Goal: Task Accomplishment & Management: Complete application form

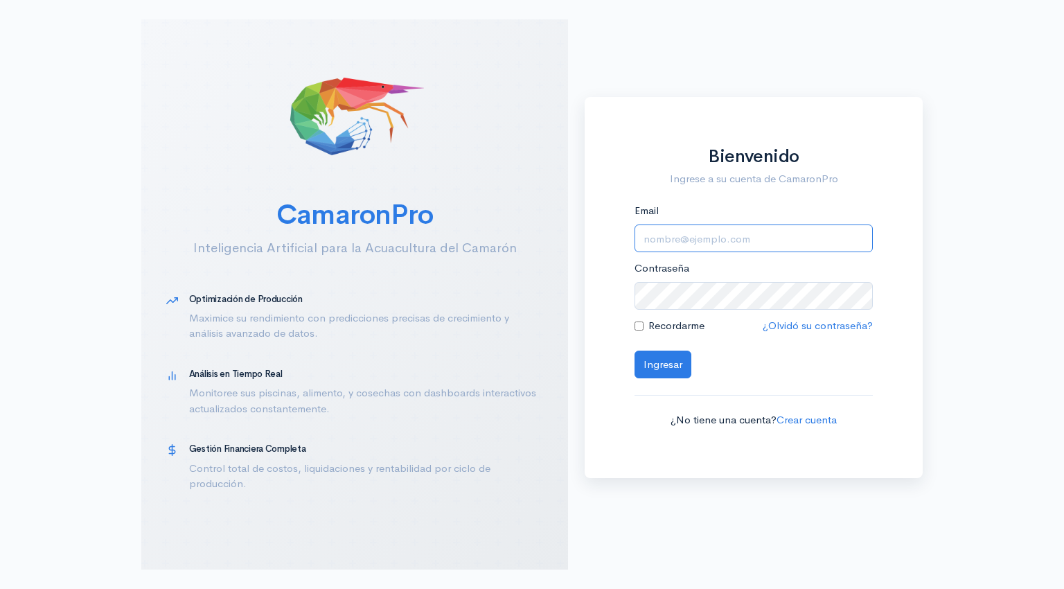
click at [645, 236] on input "Email" at bounding box center [754, 239] width 238 height 28
type input "alfonsojalil@hotmail.com"
click at [668, 370] on button "Ingresar" at bounding box center [663, 365] width 57 height 28
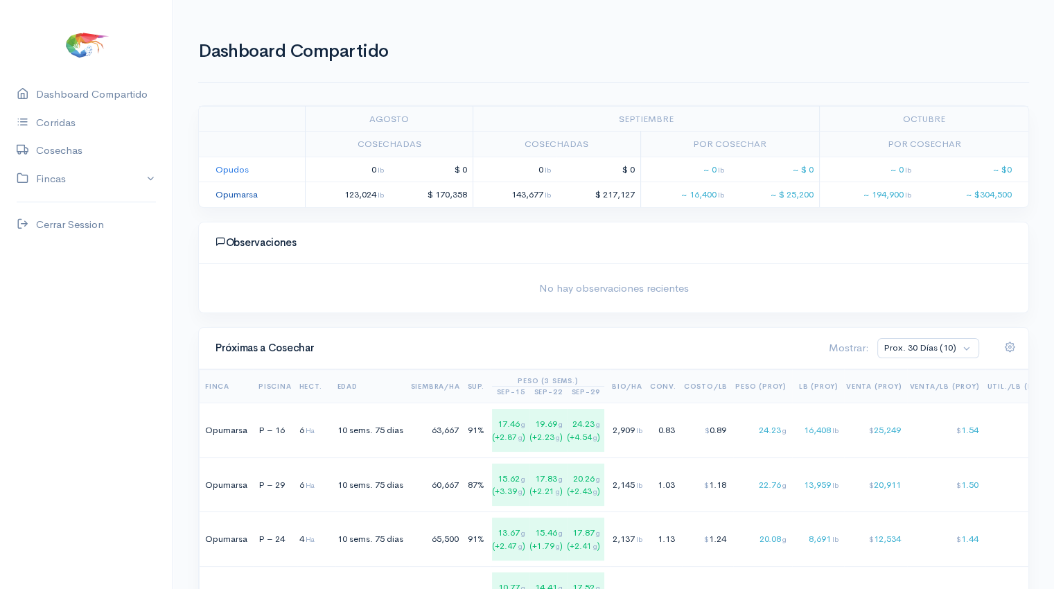
click at [242, 195] on link "Opumarsa" at bounding box center [237, 194] width 42 height 12
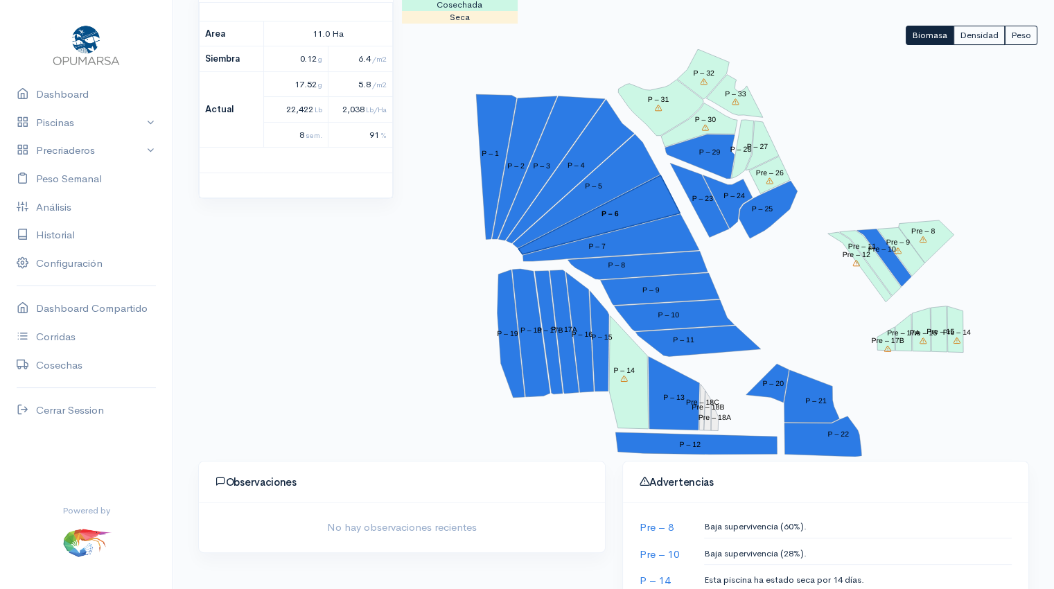
scroll to position [302, 0]
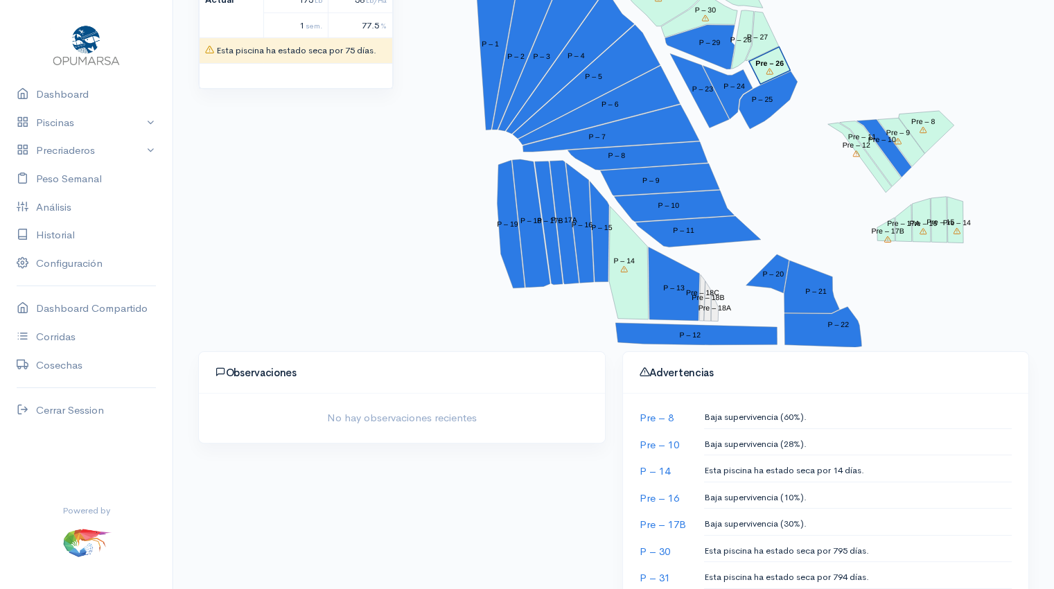
click at [778, 62] on tspan "Pre – 26" at bounding box center [769, 63] width 28 height 8
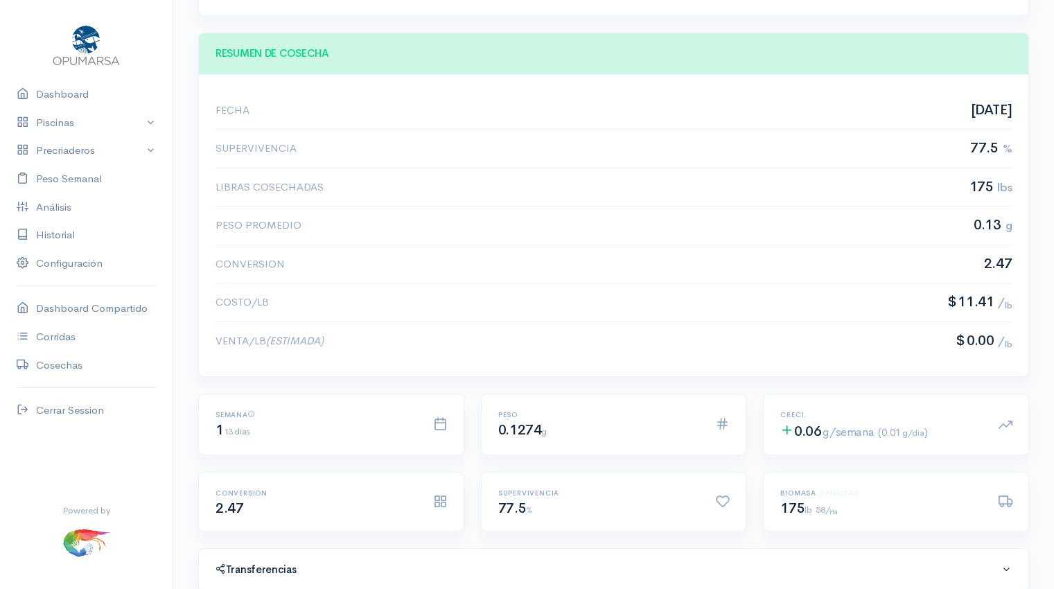
scroll to position [208, 796]
click at [98, 159] on link "Precriaderos" at bounding box center [86, 151] width 173 height 28
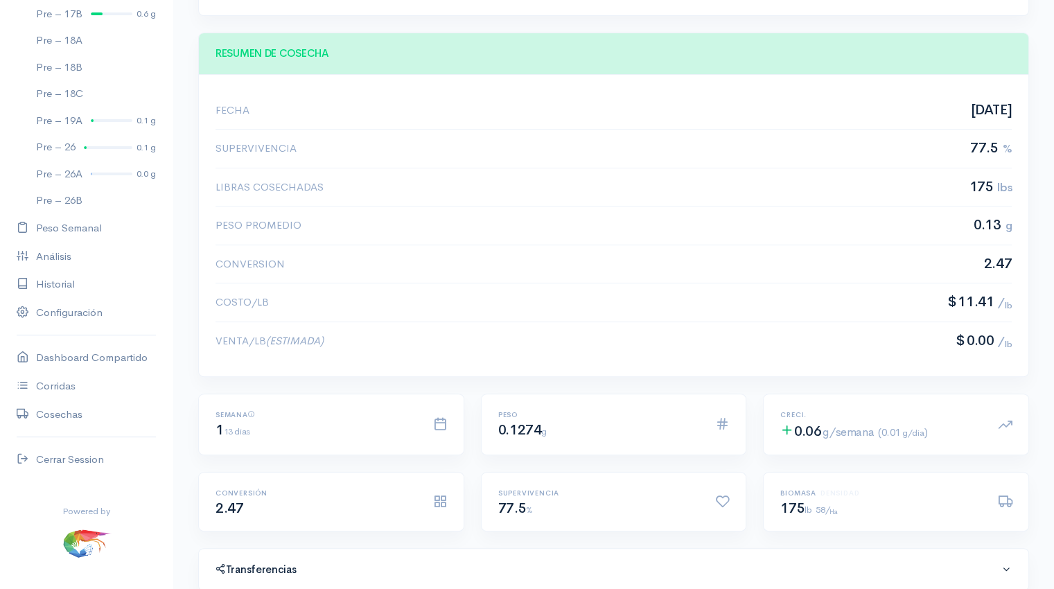
scroll to position [437, 0]
click at [97, 172] on div at bounding box center [112, 173] width 42 height 3
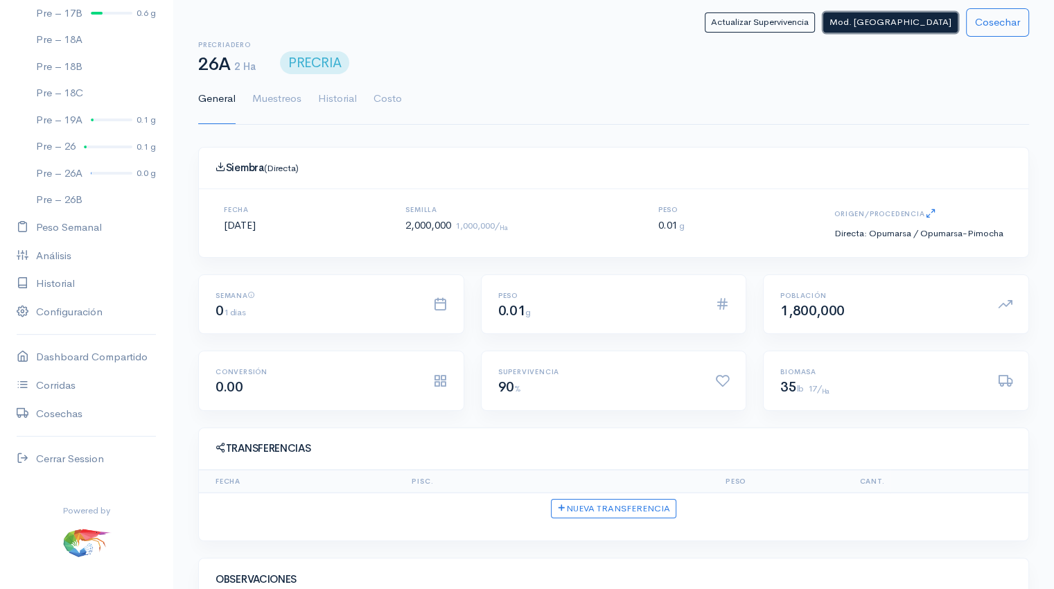
click at [930, 26] on button "Mod. Siembra" at bounding box center [890, 22] width 134 height 20
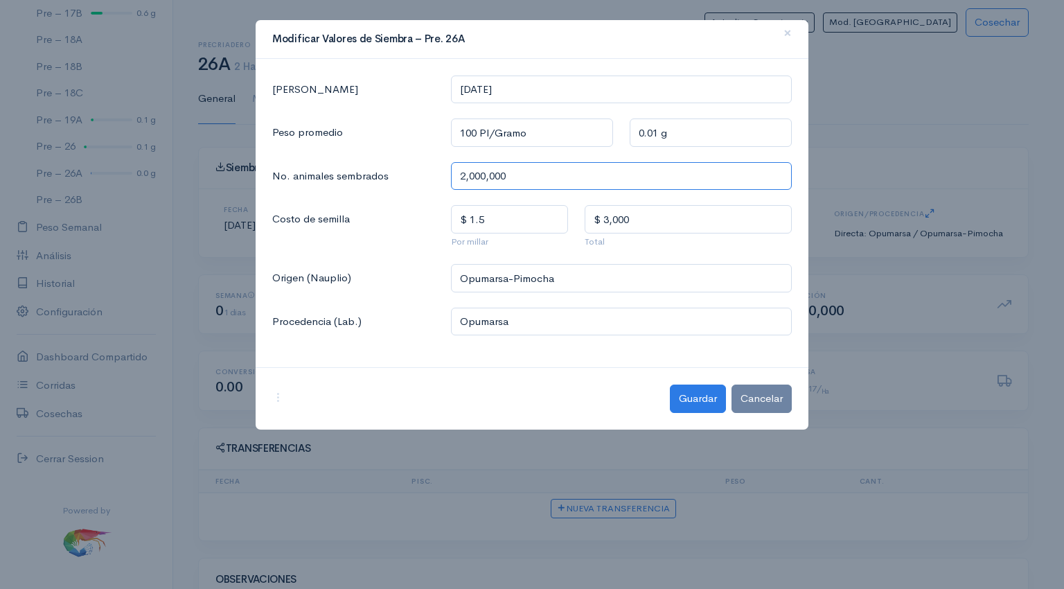
click at [464, 170] on input "2,000,000" at bounding box center [621, 176] width 341 height 28
type input "000,000"
type input "$ 0"
type input "000,003"
type input "$ 0.00"
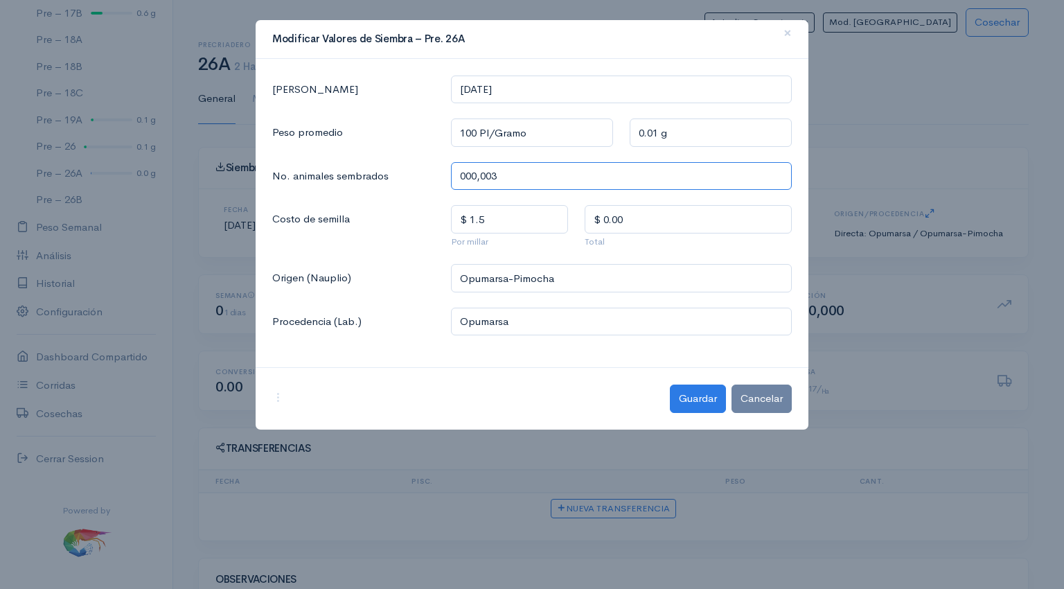
type input "0,000"
type input "$ 0"
type input "30,000"
type input "$ 45"
type input "300,000"
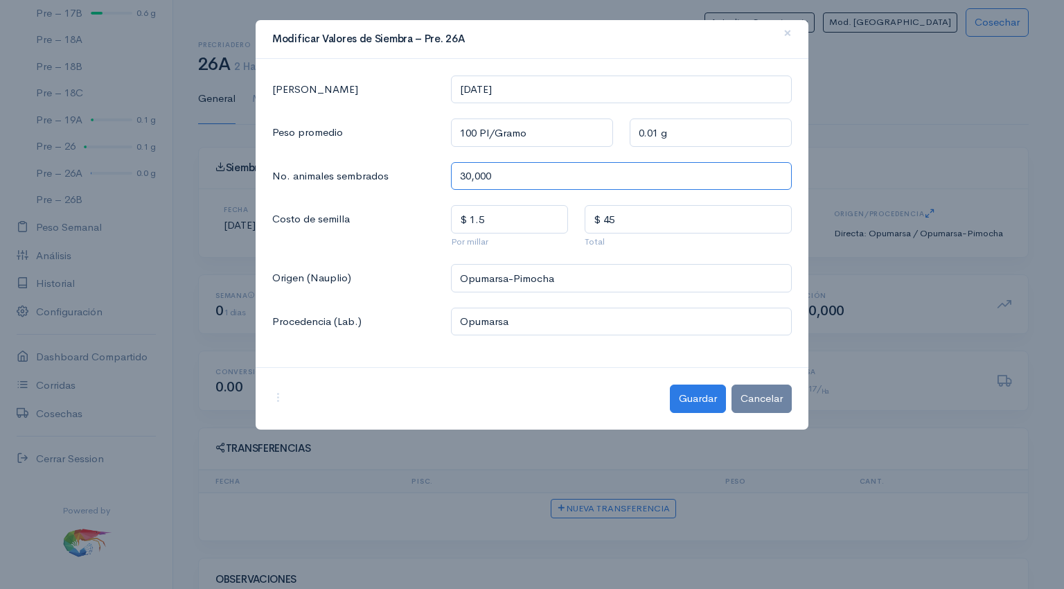
type input "$ 450"
type input "3,000,000"
type input "$ 4,500"
type input "300,000"
type input "$ 450"
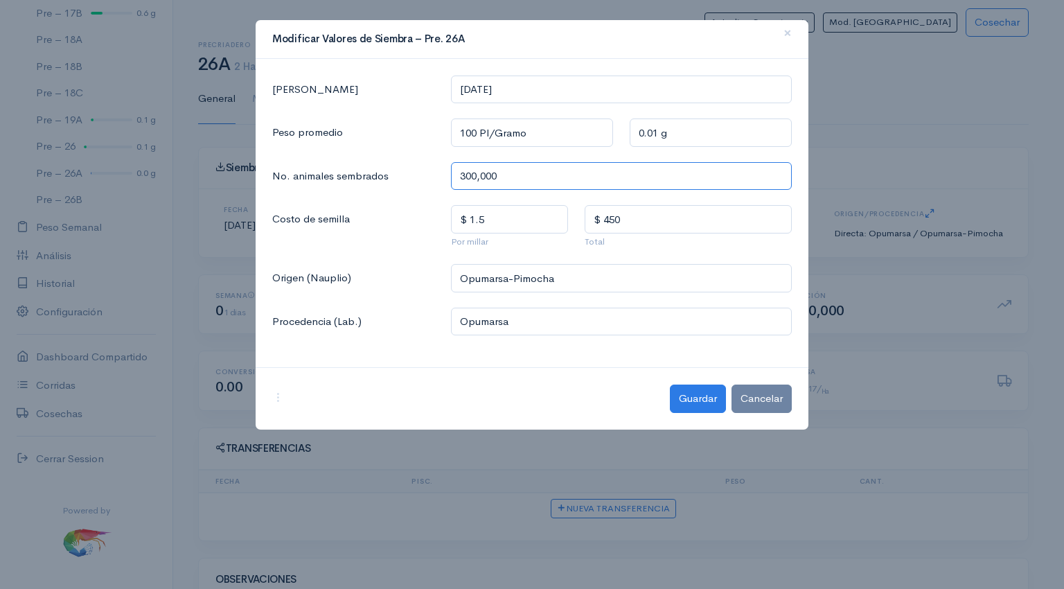
type input "30,000"
type input "$ 45"
type input "3,000"
type input "$ 4.5"
type input "30,001"
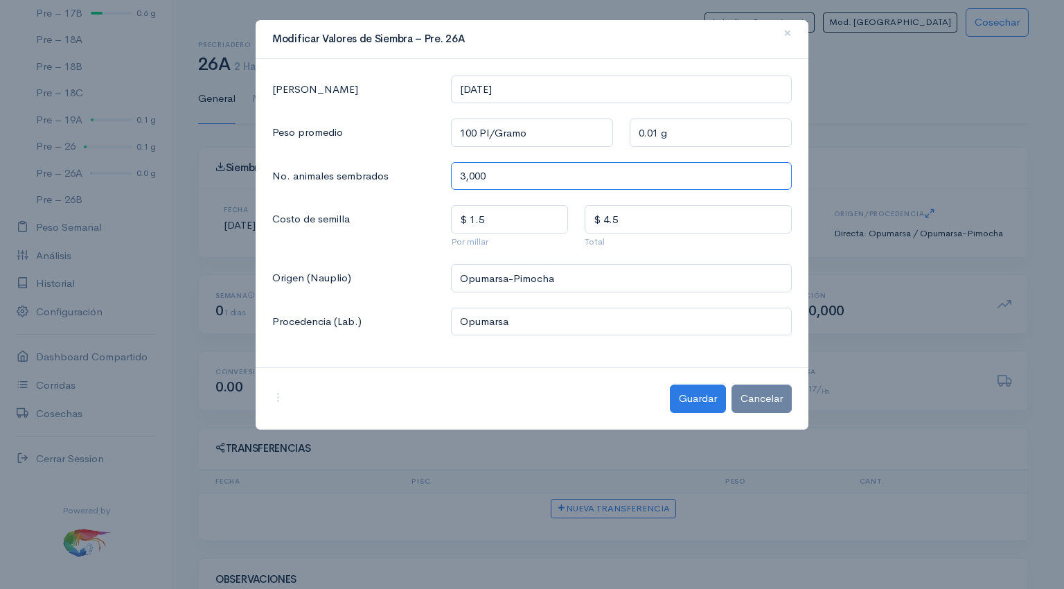
type input "$ 45.00"
type input "300,013"
type input "$ 450.01"
type input "3,000,133"
type input "$ 4,500.19"
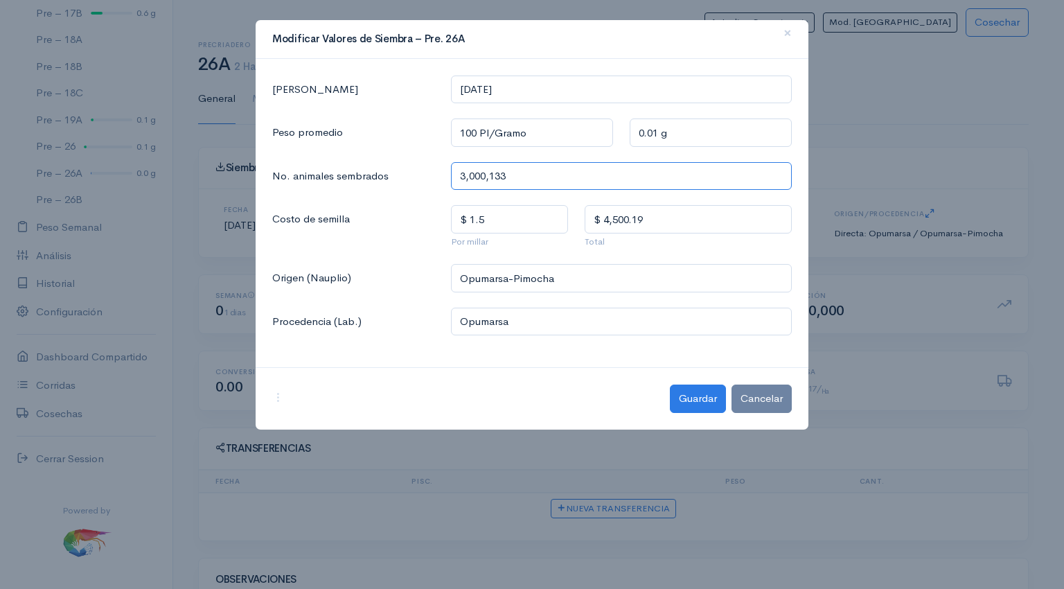
type input "300,013"
type input "$ 450.01"
type input "30,001"
type input "$ 45.00"
type input "3,000"
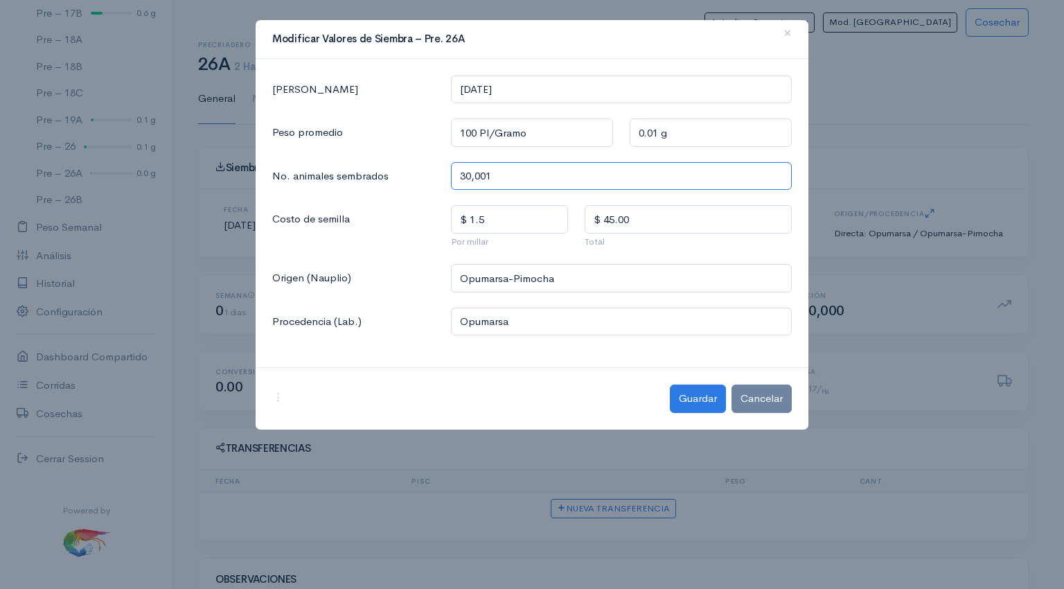
type input "$ 4.5"
type input "300"
type input "$ 0.45"
type input "30"
type input "$ 0.04"
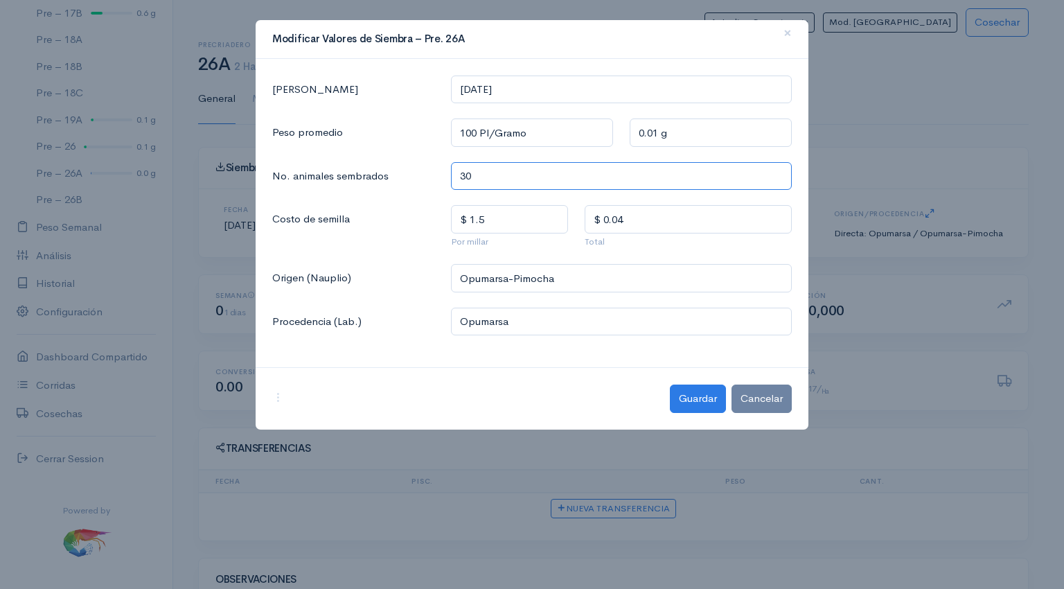
type input "3"
type input "$ 0.00"
type input "31"
type input "$ 0.04"
type input "313"
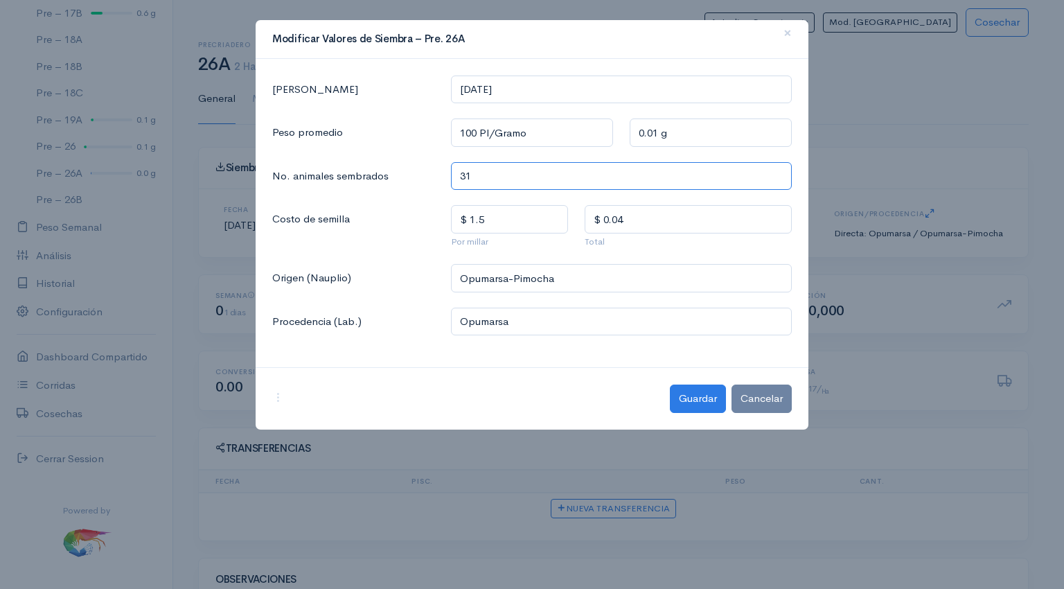
type input "$ 0.46"
type input "3,133"
type input "$ 4.69"
type input "31,330"
type input "$ 46.99"
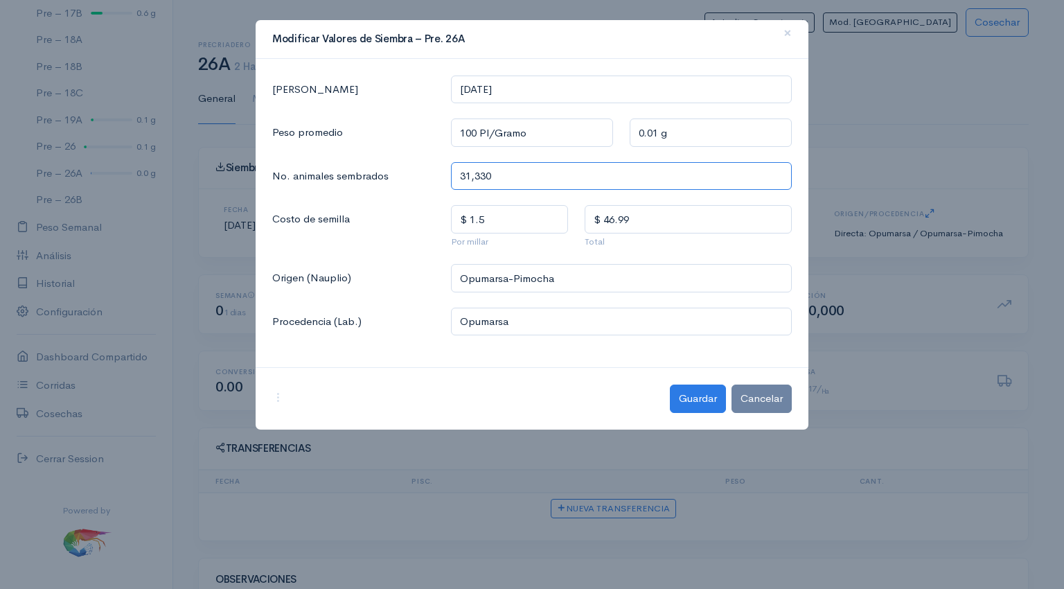
type input "313,300"
type input "$ 469.95"
type input "3,133,000"
type input "$ 4,699.5"
type input "3,133,000"
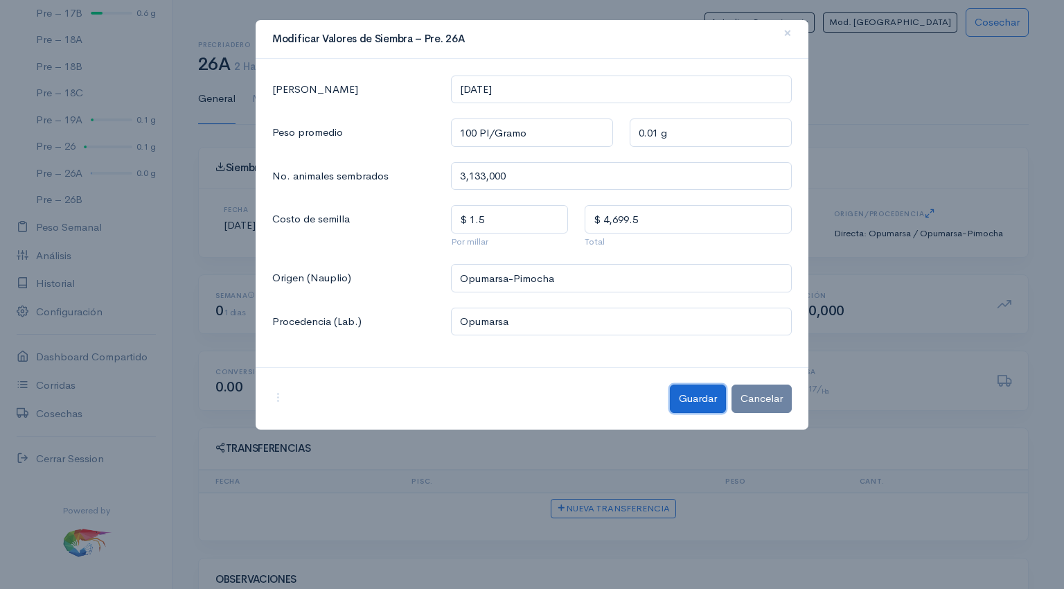
click at [697, 400] on button "Guardar" at bounding box center [698, 399] width 56 height 28
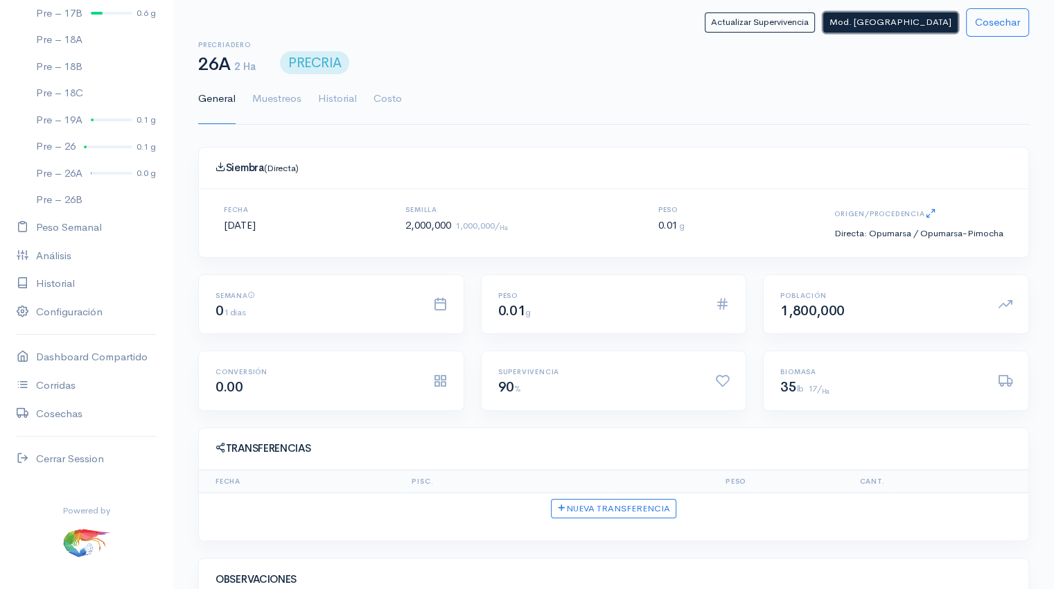
click at [908, 20] on button "Mod. Siembra" at bounding box center [890, 22] width 134 height 20
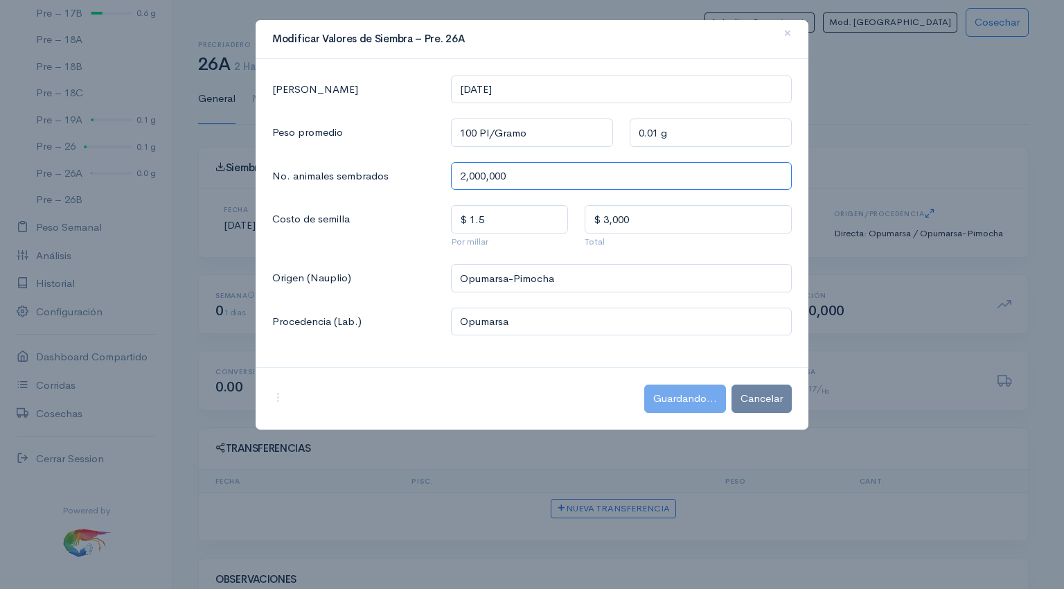
click at [527, 173] on input "2,000,000" at bounding box center [621, 176] width 341 height 28
type input "200,000"
type input "$ 300"
type input "20,000"
type input "$ 30"
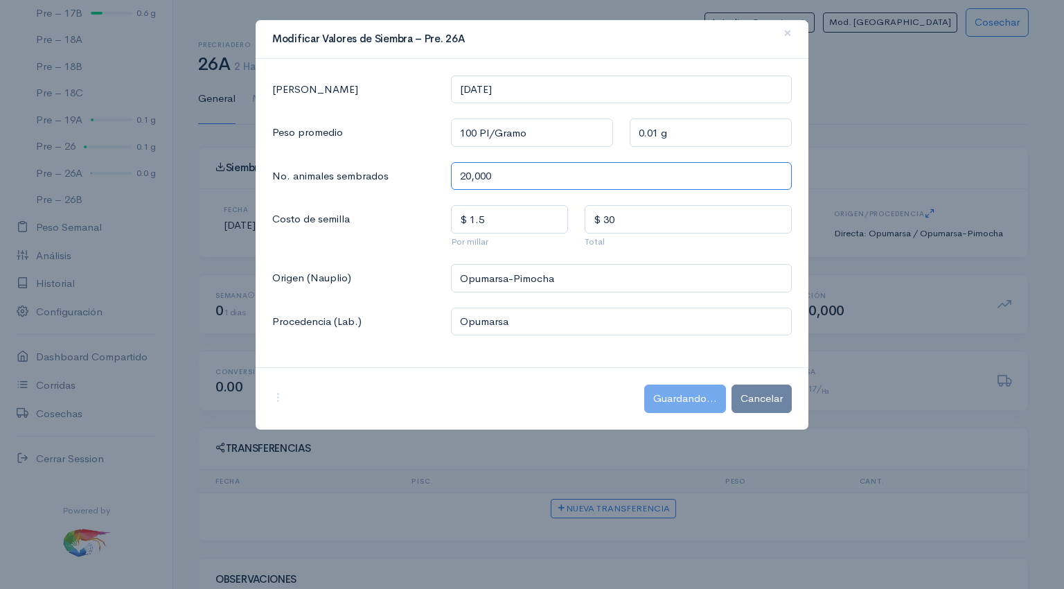
type input "2,000"
type input "$ 3"
type input "200"
type input "$ 0.3"
type input "20"
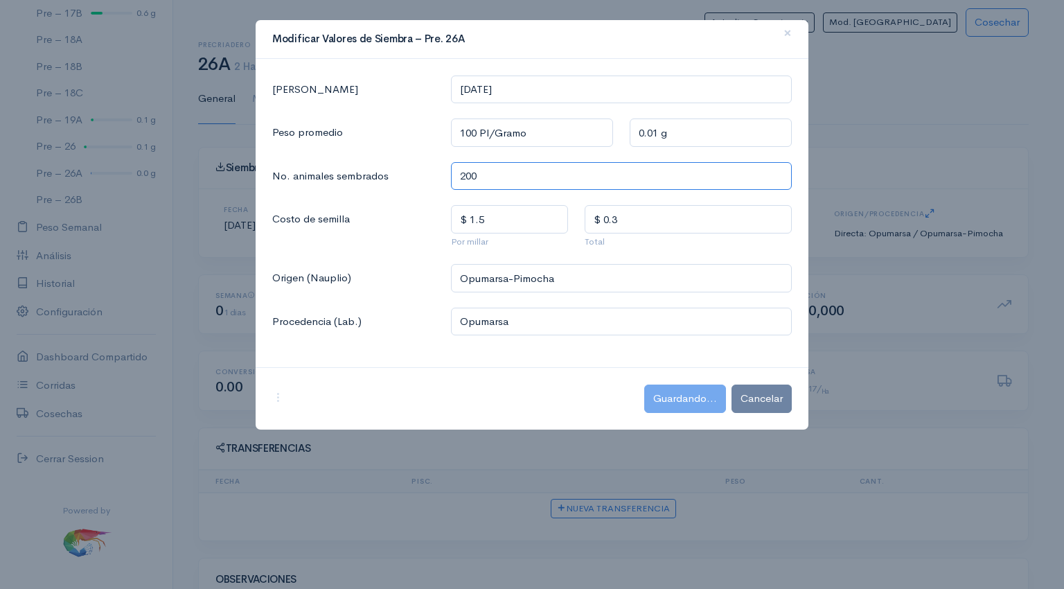
type input "$ 0.03"
type input "2"
type input "$ 0.00"
type input "$ 0"
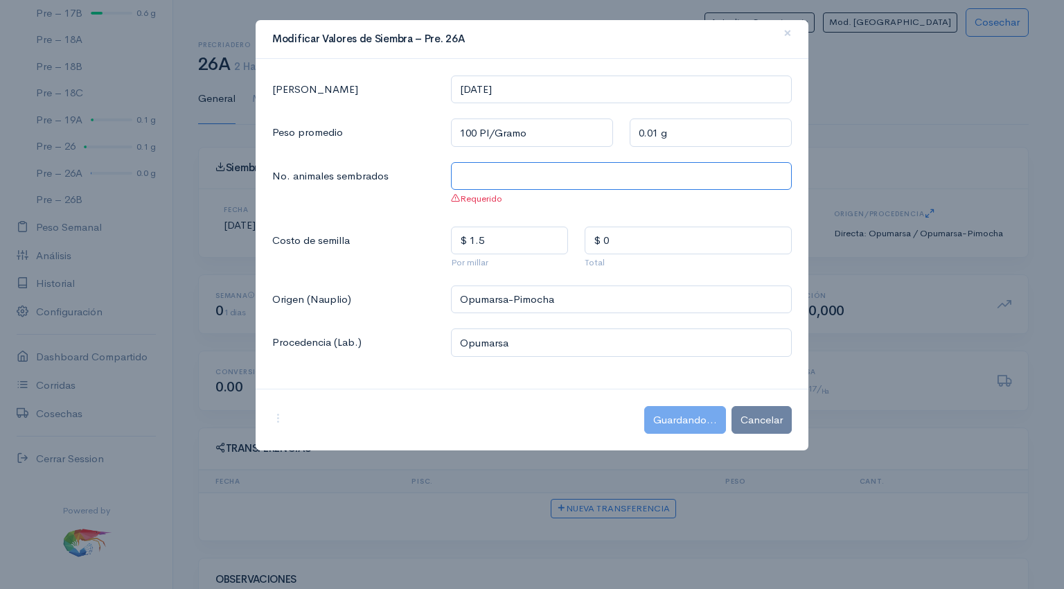
type input "3"
type input "$ 0.00"
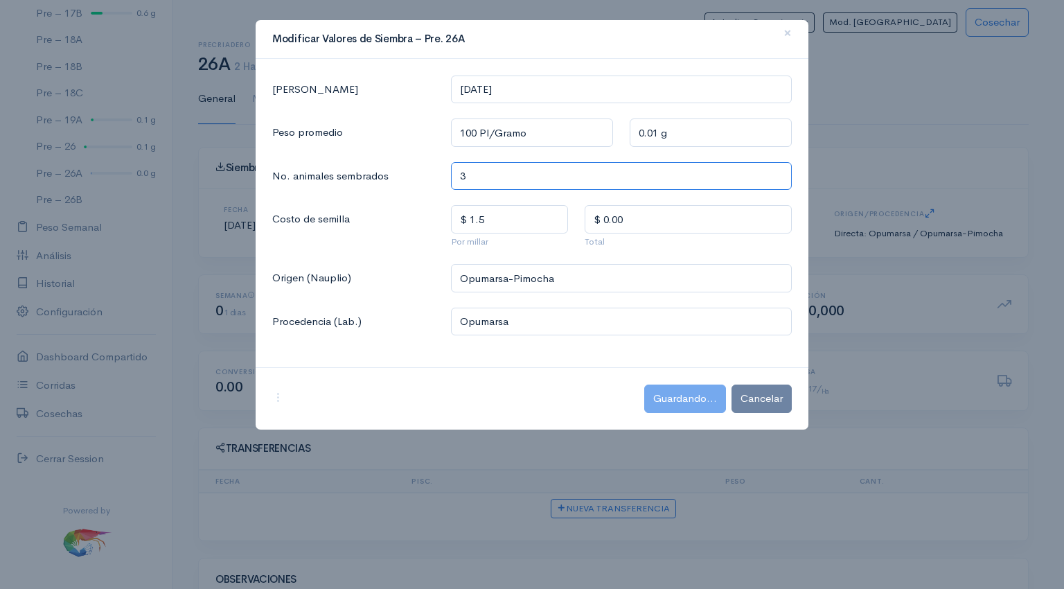
type input "31"
type input "$ 0.04"
type input "313"
type input "$ 0.46"
type input "3,133"
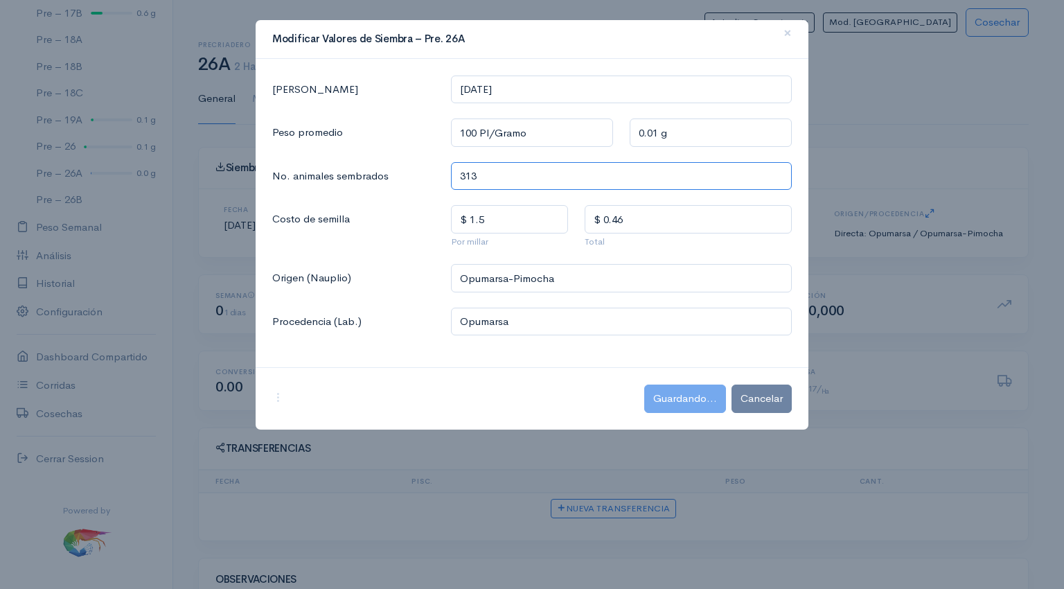
type input "$ 4.69"
type input "31,330"
type input "$ 46.99"
type input "313,300"
type input "$ 469.95"
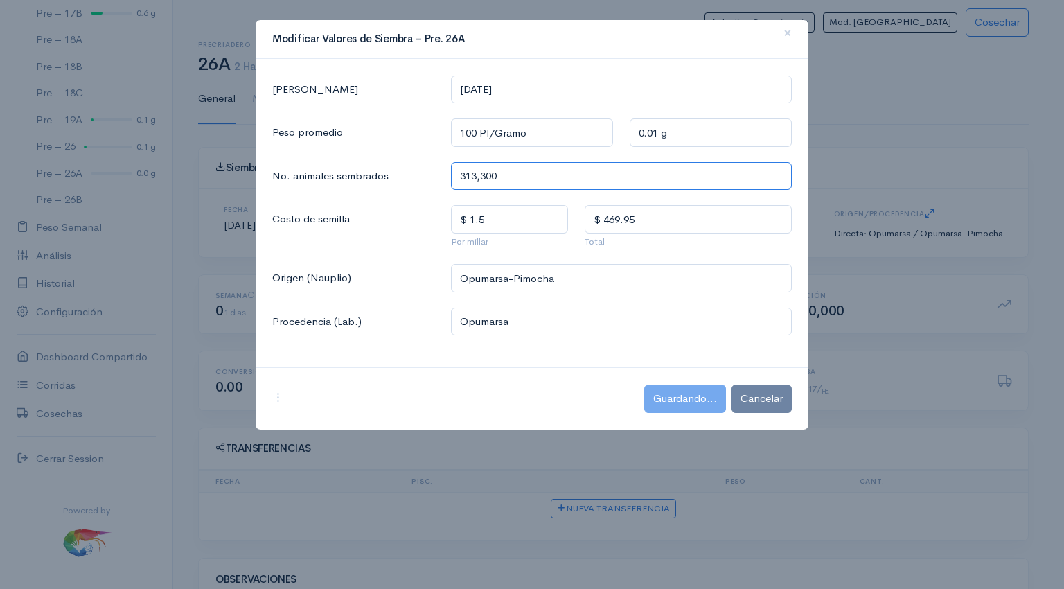
type input "3,133,000"
type input "$ 4,699.5"
type input "3,133,000"
click at [538, 217] on input "$ 1.5" at bounding box center [510, 219] width 118 height 28
click at [893, 120] on ngb-modal-window "Modificar Valores de Siembra – Pre. 26A × Fecha Siembra 2025-09-29 Peso promedi…" at bounding box center [532, 294] width 1064 height 589
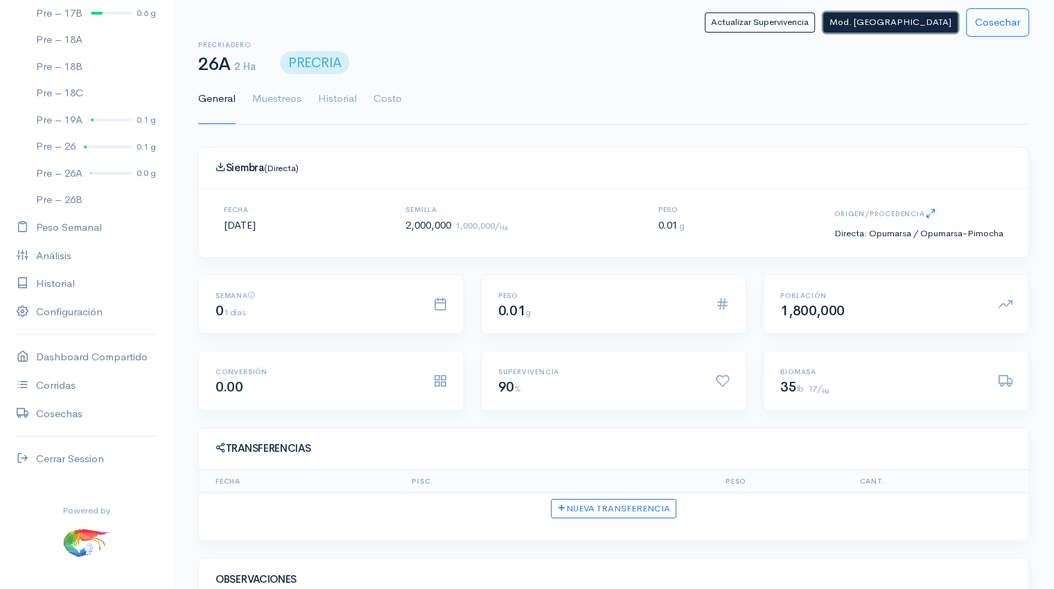
click at [904, 24] on button "Mod. Siembra" at bounding box center [890, 22] width 134 height 20
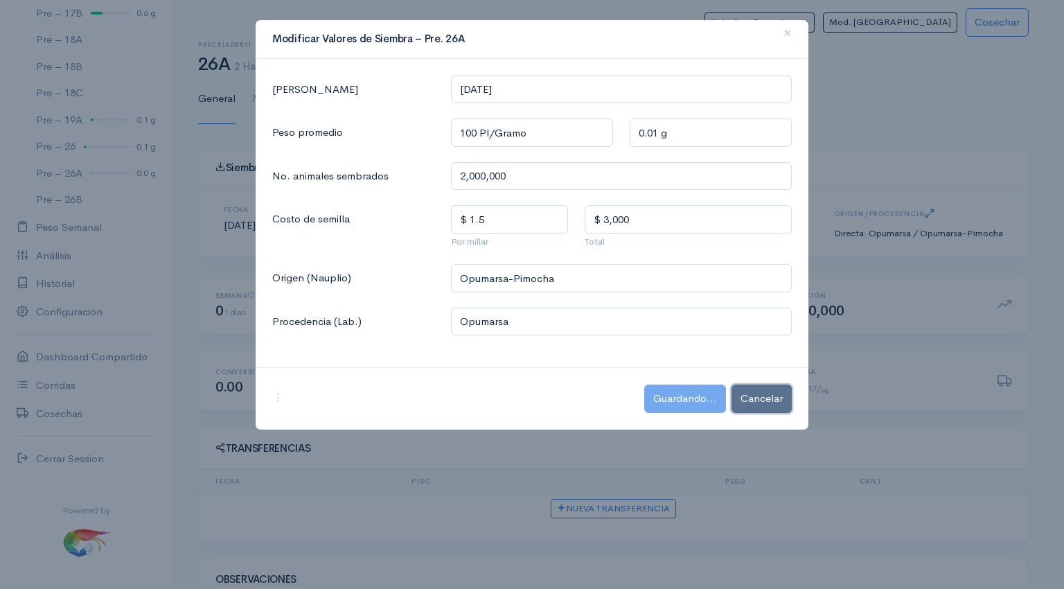
click at [765, 401] on button "Cancelar" at bounding box center [762, 399] width 60 height 28
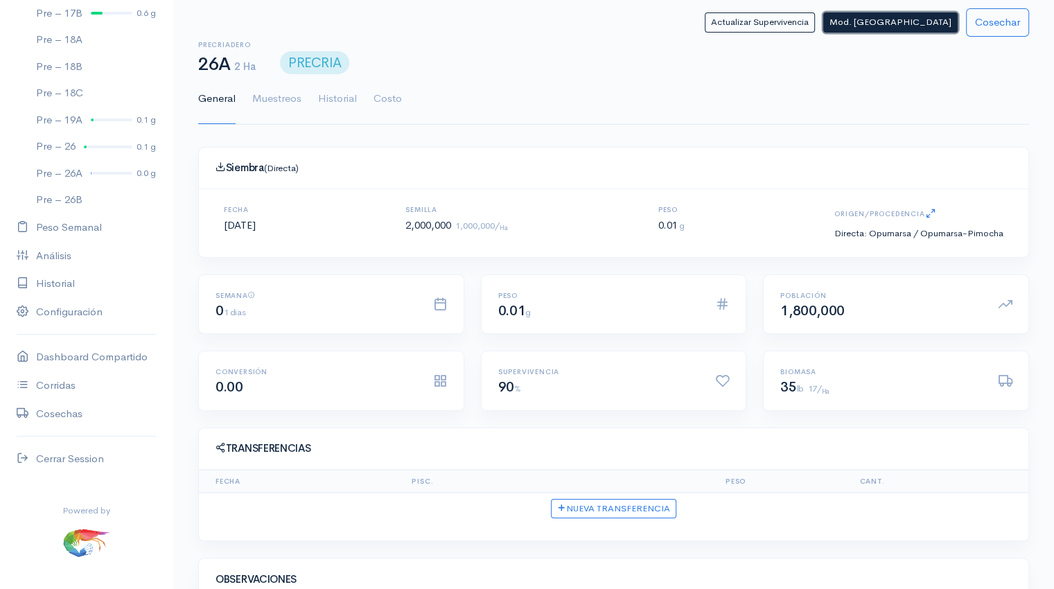
click at [915, 20] on button "Mod. Siembra" at bounding box center [890, 22] width 134 height 20
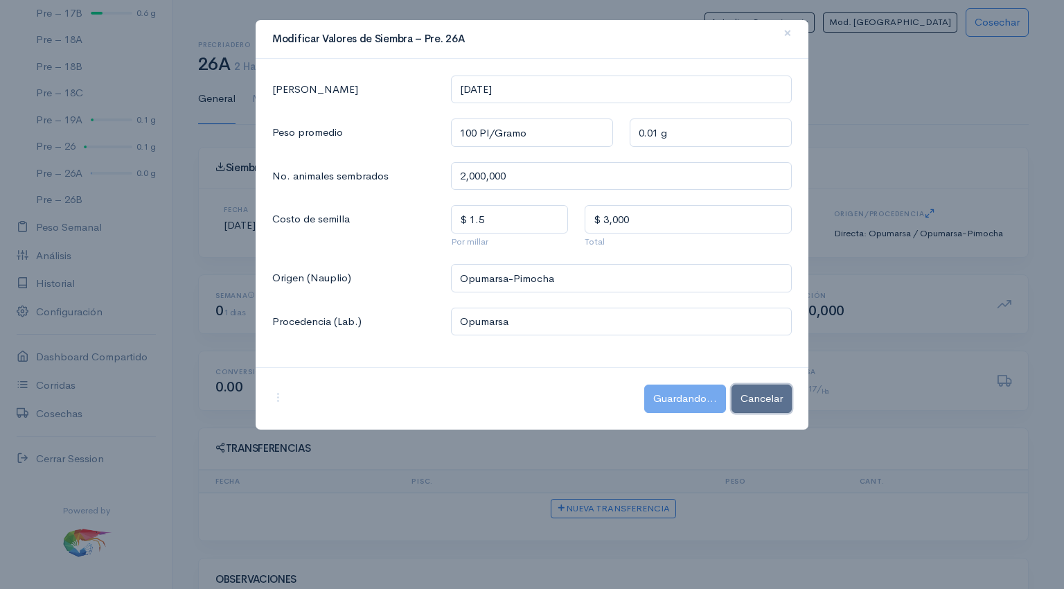
click at [771, 387] on button "Cancelar" at bounding box center [762, 399] width 60 height 28
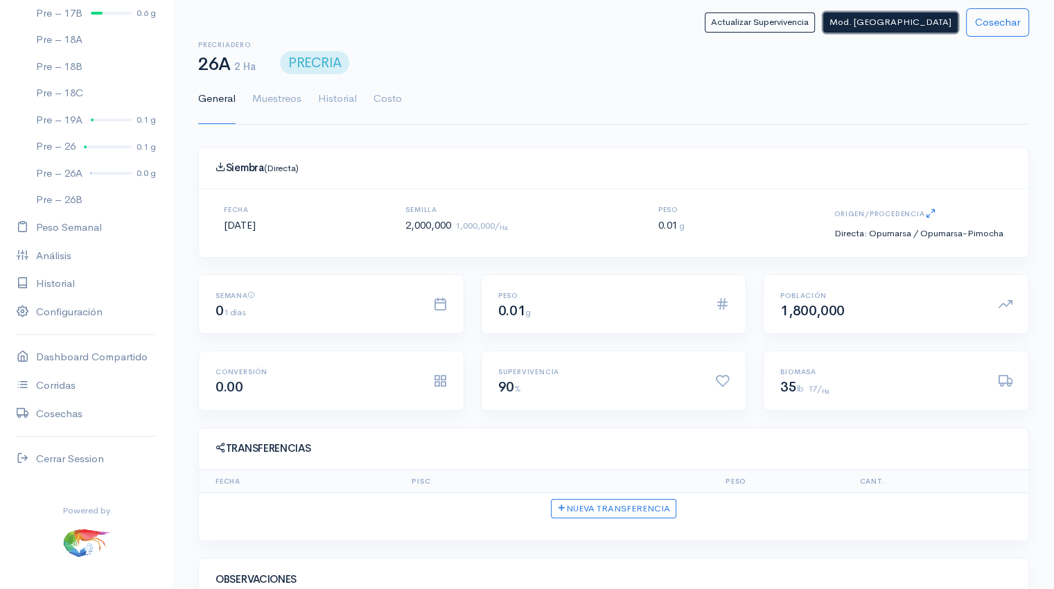
click at [908, 30] on button "Mod. Siembra" at bounding box center [890, 22] width 134 height 20
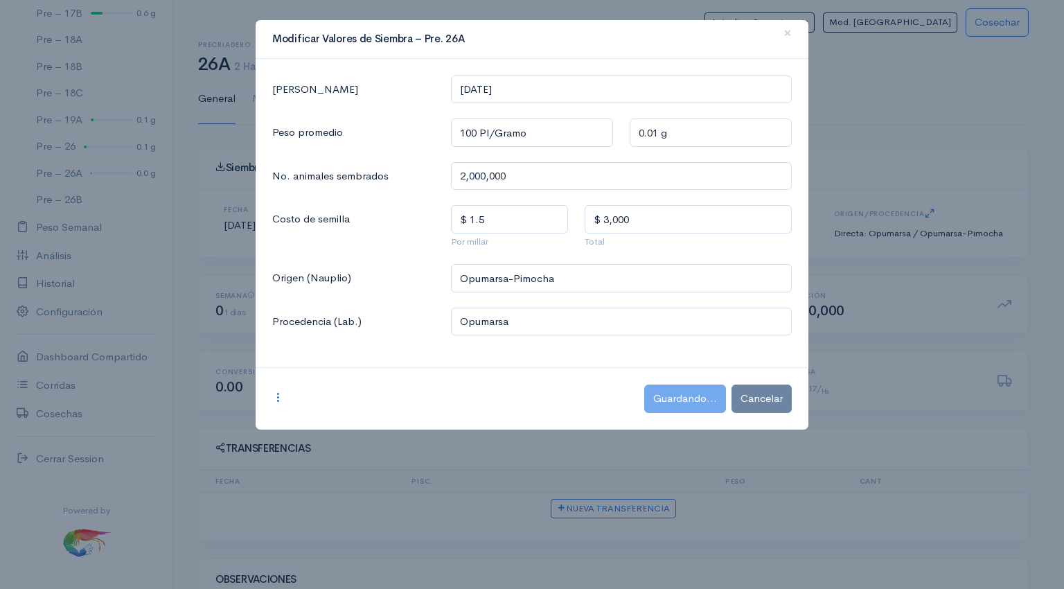
click at [278, 398] on icon at bounding box center [278, 398] width 12 height 12
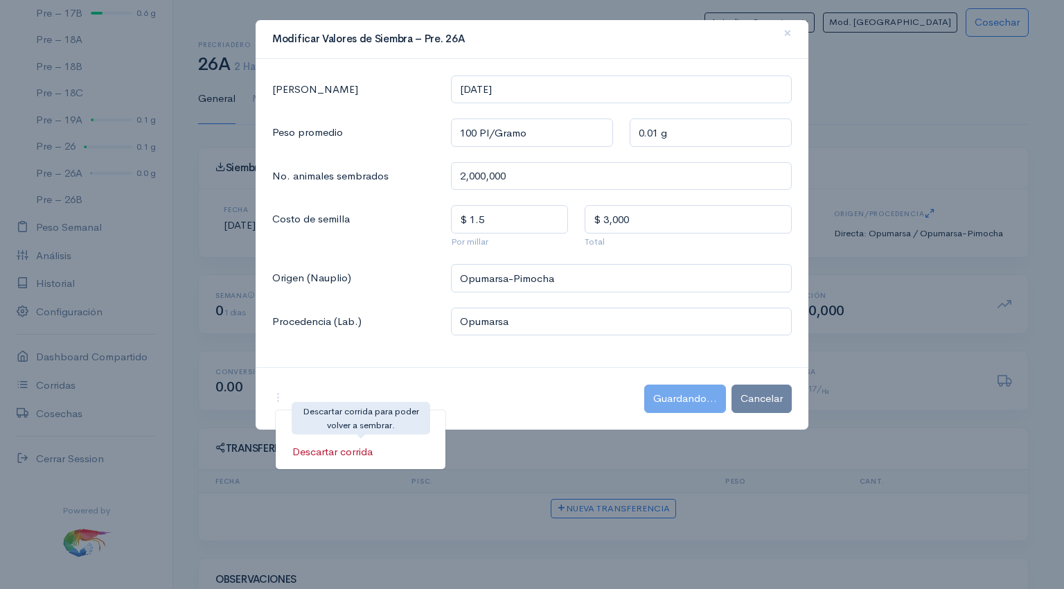
click at [335, 453] on link "Descartar corrida" at bounding box center [361, 452] width 170 height 24
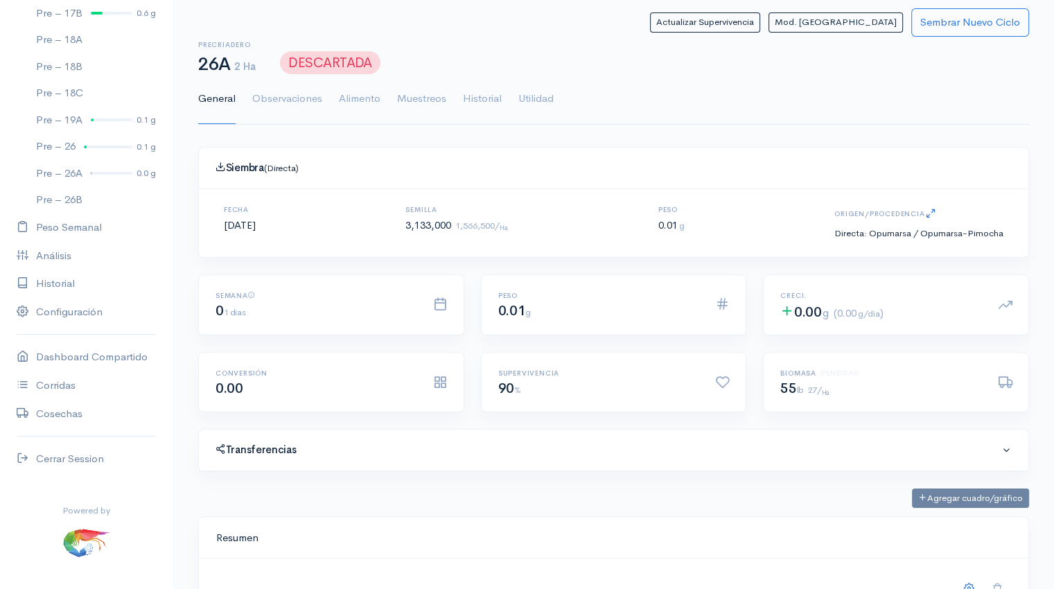
scroll to position [208, 796]
click at [929, 26] on button "Sembrar Nuevo Ciclo" at bounding box center [970, 22] width 118 height 28
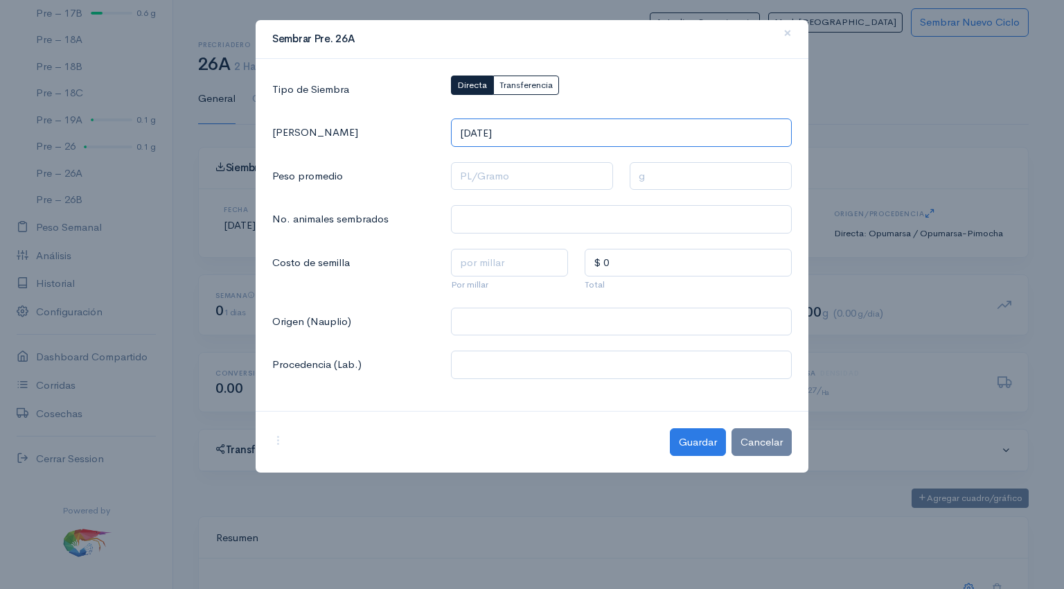
click at [550, 128] on input "2025-09-30" at bounding box center [621, 132] width 341 height 28
type input "2025-09-29"
click at [499, 184] on input "text" at bounding box center [532, 176] width 162 height 28
type input "1 Pl/Gramo"
type input "1 g"
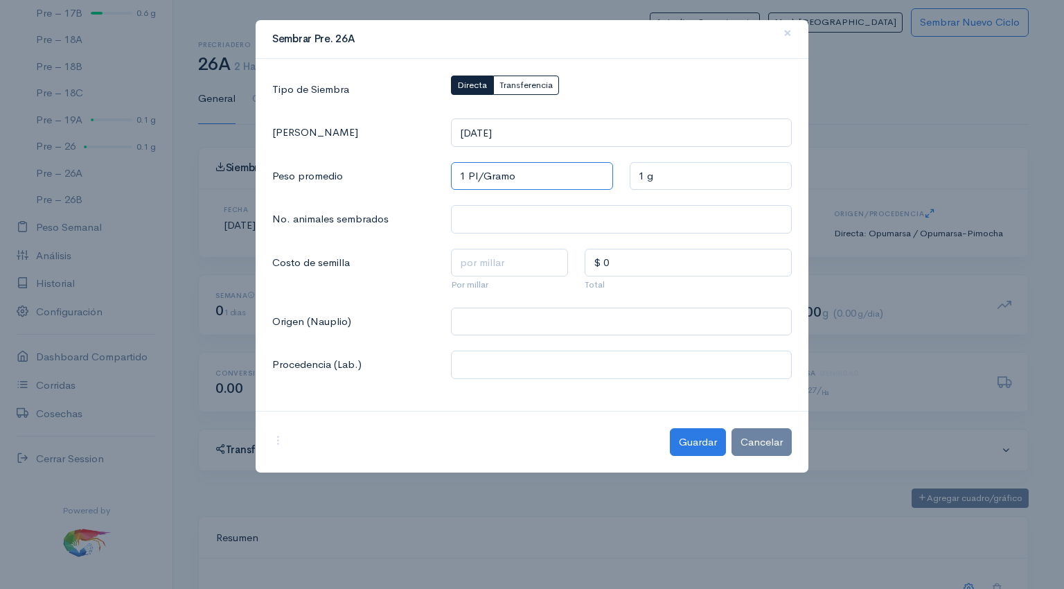
type input "10 Pl/Gramo"
type input "0.1 g"
type input "100 Pl/Gramo"
type input "0.01 g"
type input "100 Pl/Gramo"
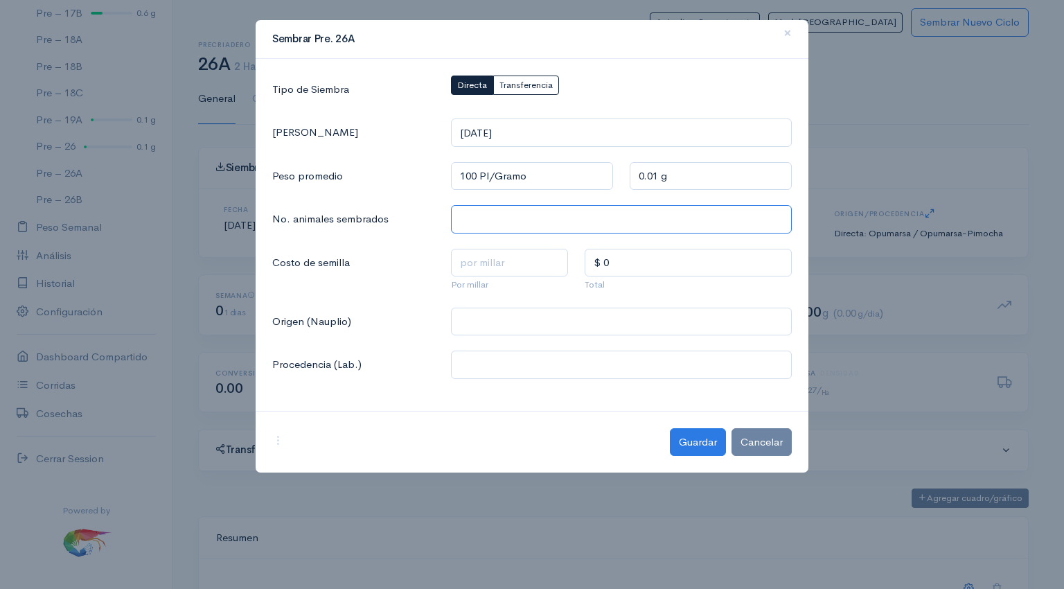
click at [502, 222] on input "text" at bounding box center [621, 219] width 341 height 28
type input "3,133,000"
click at [517, 267] on input "text" at bounding box center [510, 263] width 118 height 28
type input "$ 1.5"
type input "$ 4,699.5"
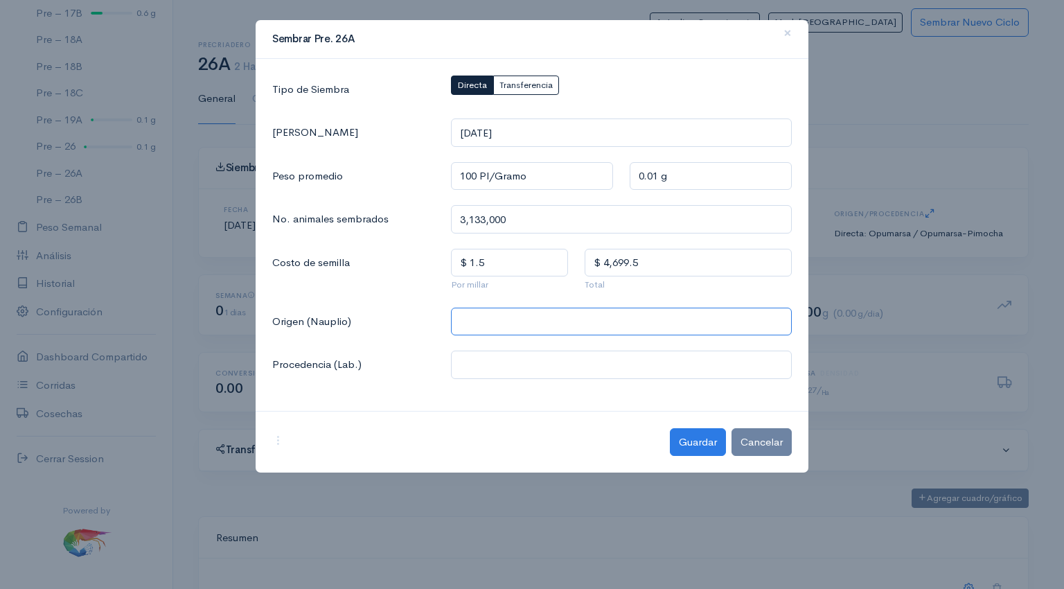
click at [502, 325] on input "text" at bounding box center [621, 322] width 341 height 28
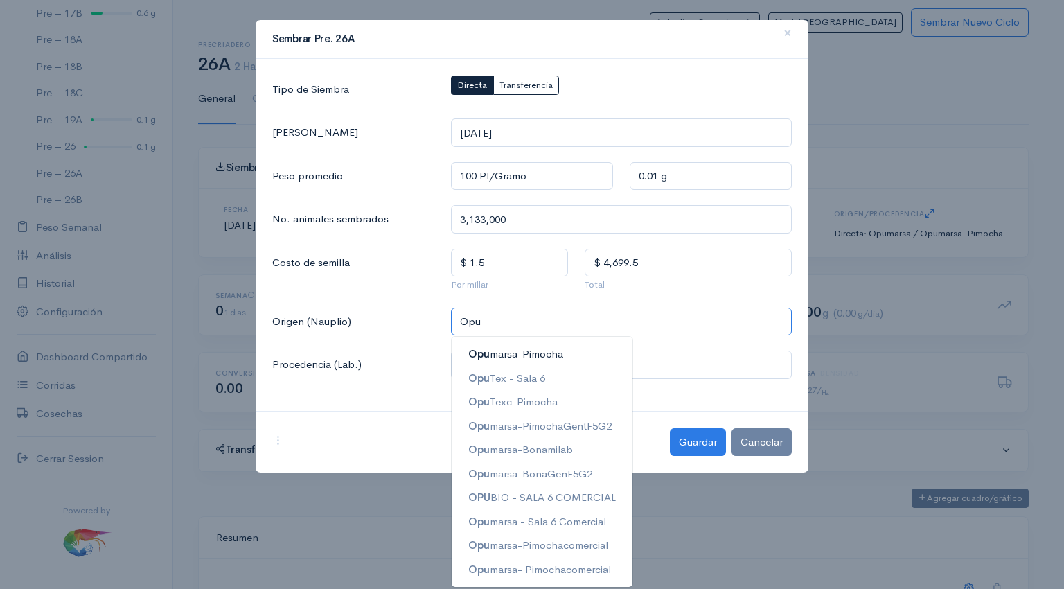
click at [516, 359] on ngb-highlight "Opu marsa-Pimocha" at bounding box center [515, 353] width 95 height 13
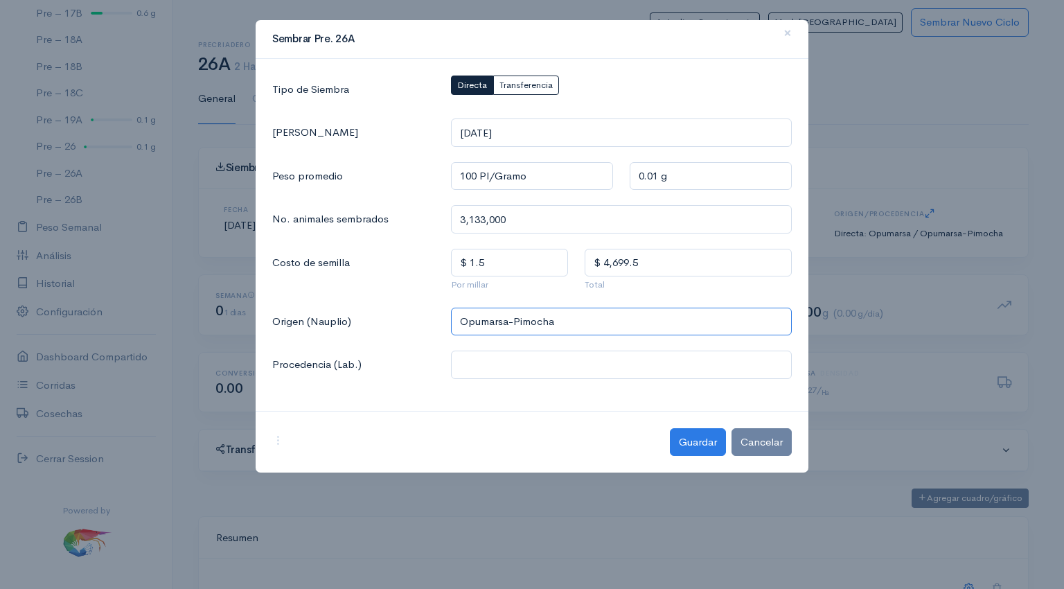
type input "Opumarsa-Pimocha"
click at [486, 374] on input "text" at bounding box center [621, 365] width 341 height 28
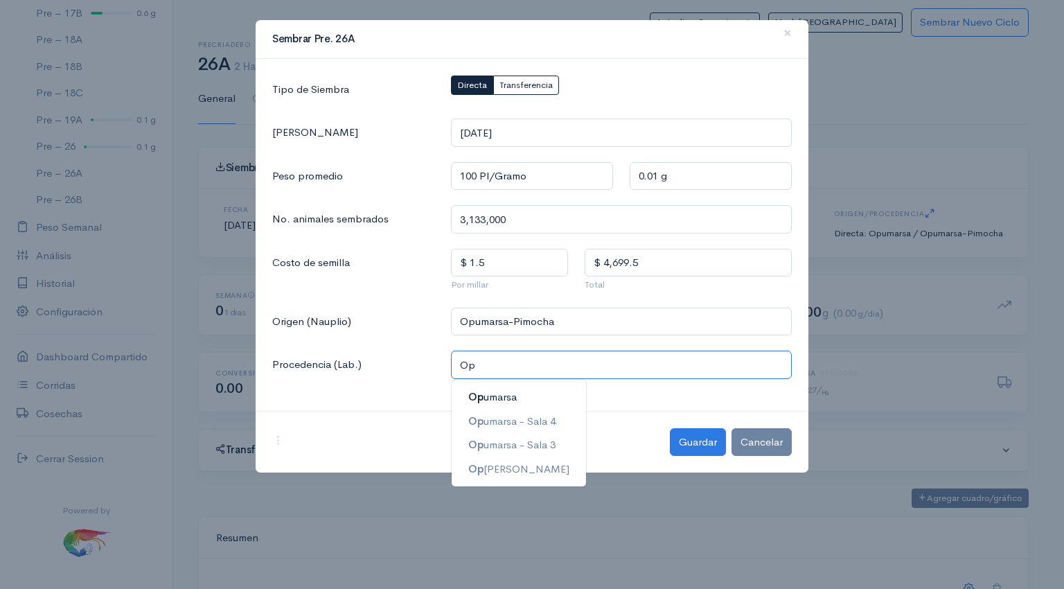
click at [504, 397] on ngb-highlight "Op umarsa" at bounding box center [492, 396] width 49 height 13
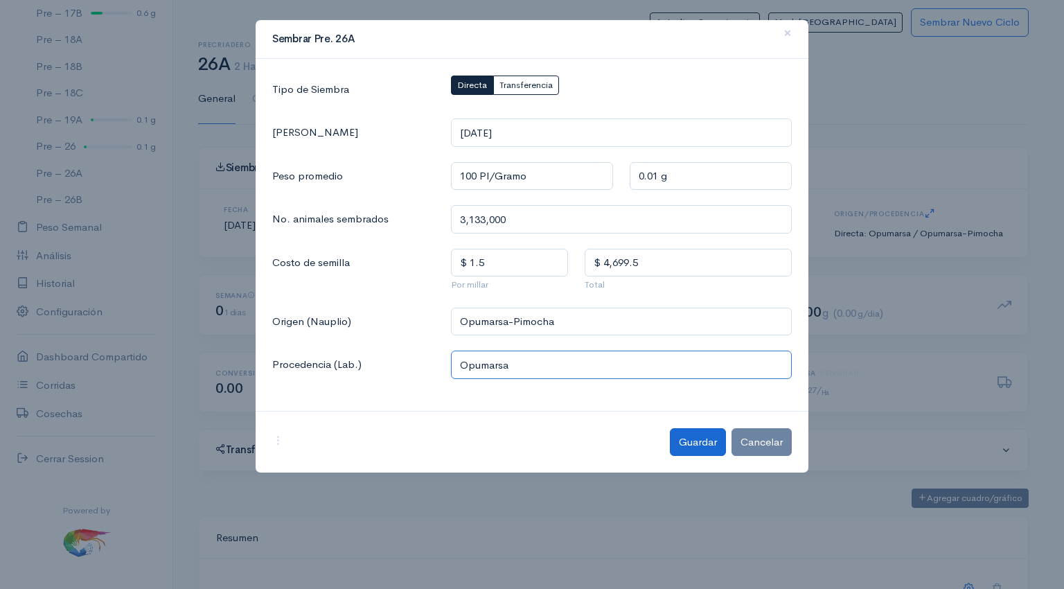
type input "Opumarsa"
click at [702, 441] on button "Guardar" at bounding box center [698, 442] width 56 height 28
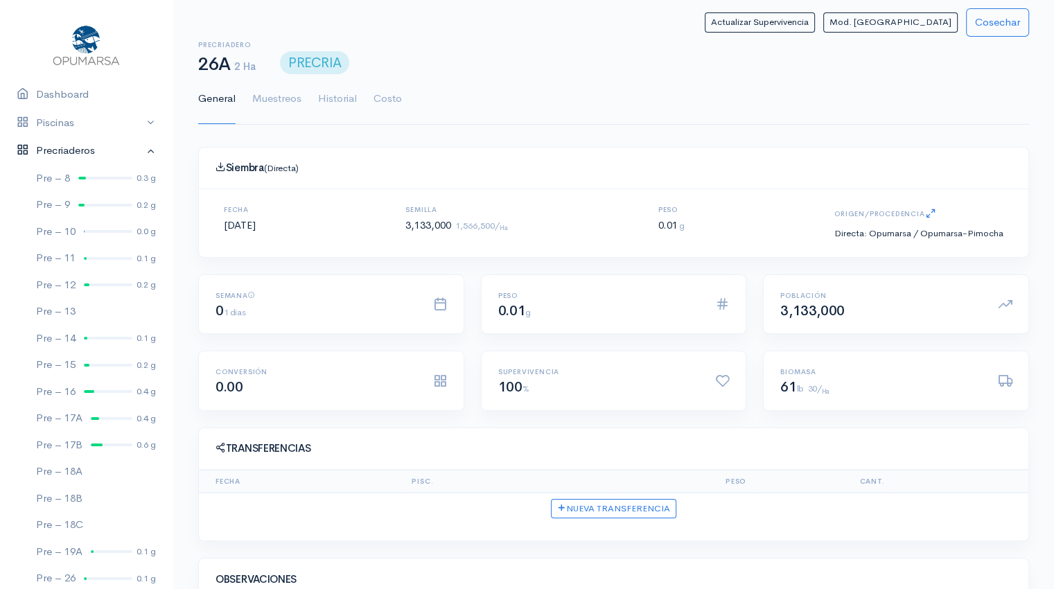
click at [80, 150] on link "Precriaderos" at bounding box center [86, 151] width 173 height 28
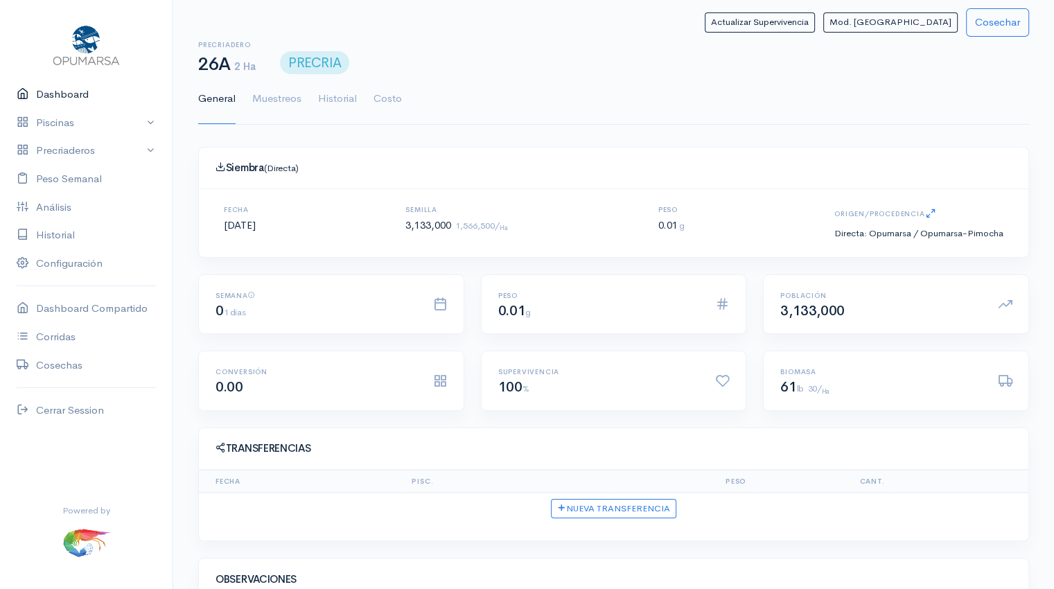
click at [85, 94] on link "Dashboard" at bounding box center [86, 94] width 173 height 28
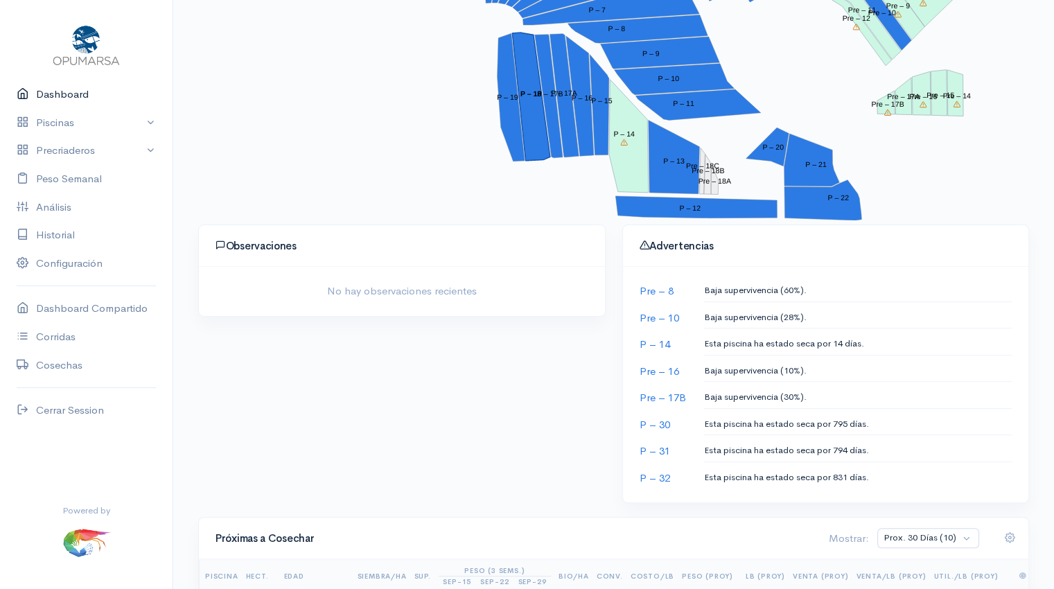
scroll to position [412, 0]
